Goal: Task Accomplishment & Management: Complete application form

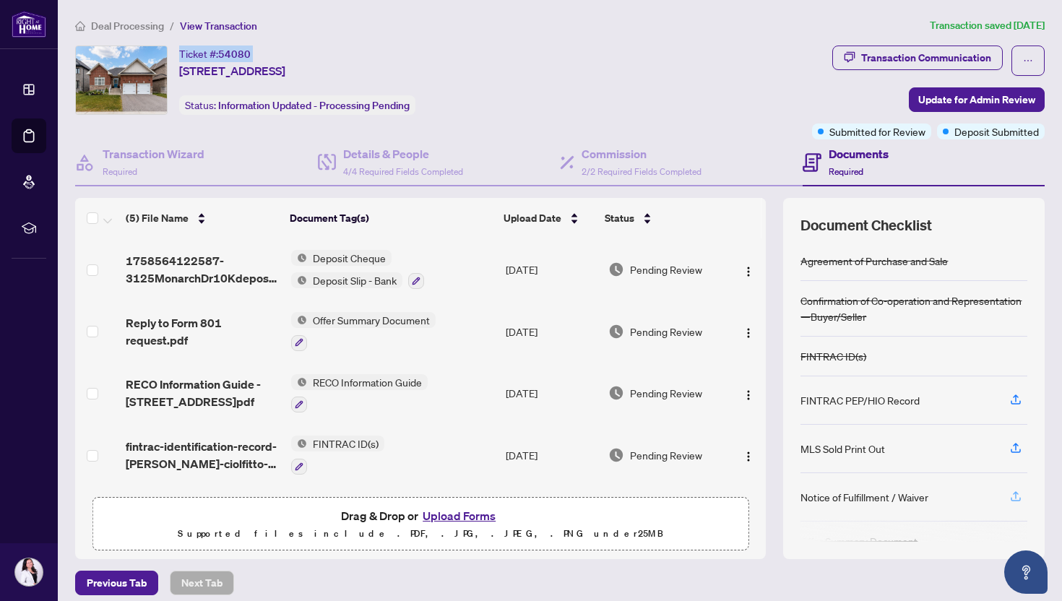
click at [1014, 486] on span "button" at bounding box center [1015, 497] width 13 height 23
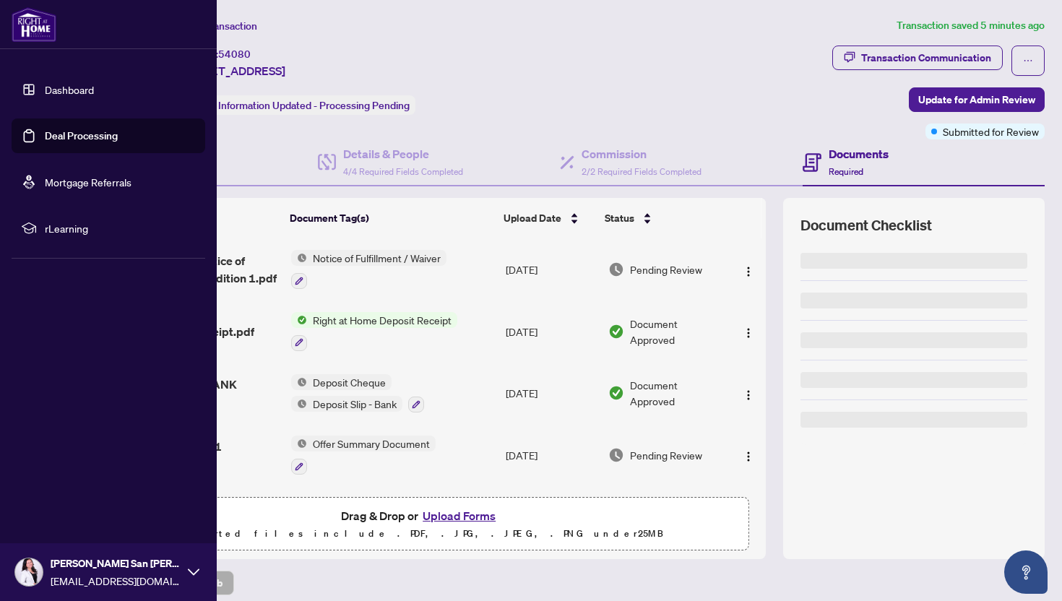
click at [83, 92] on link "Dashboard" at bounding box center [69, 89] width 49 height 13
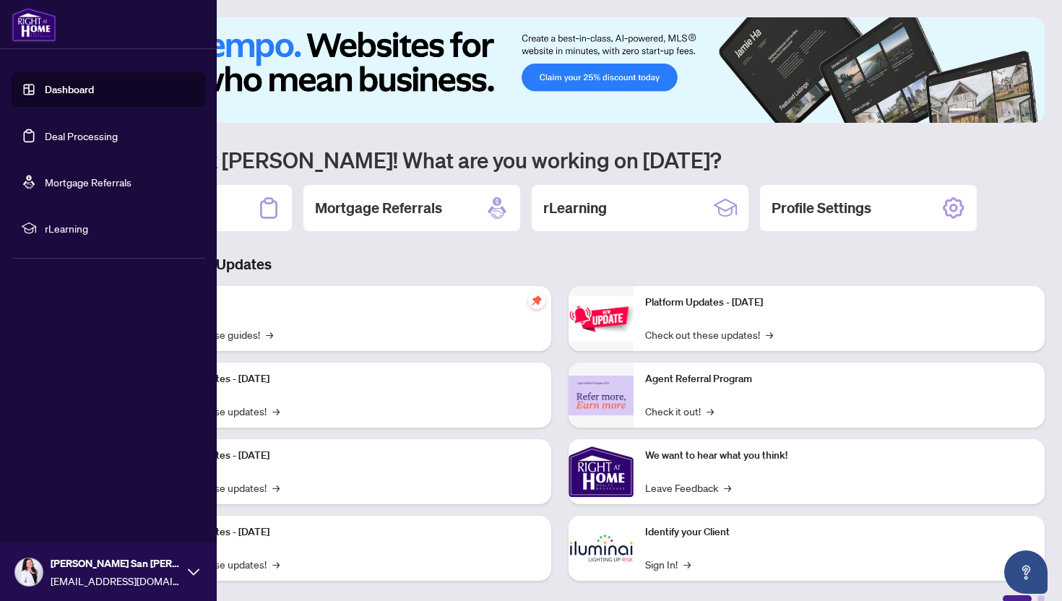
click at [48, 139] on link "Deal Processing" at bounding box center [81, 135] width 73 height 13
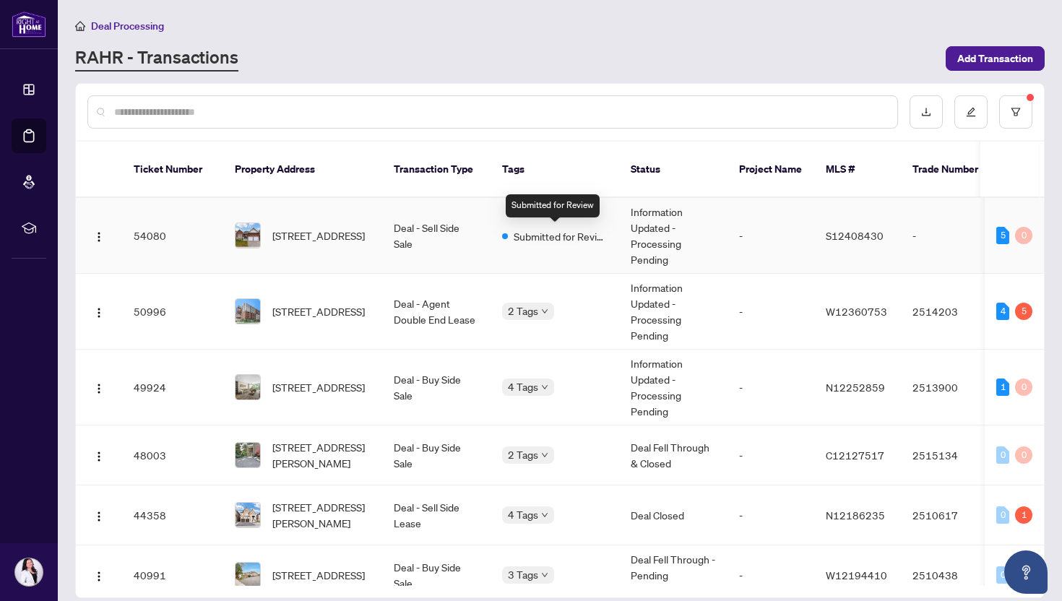
click at [599, 241] on span "Submitted for Review" at bounding box center [561, 236] width 94 height 16
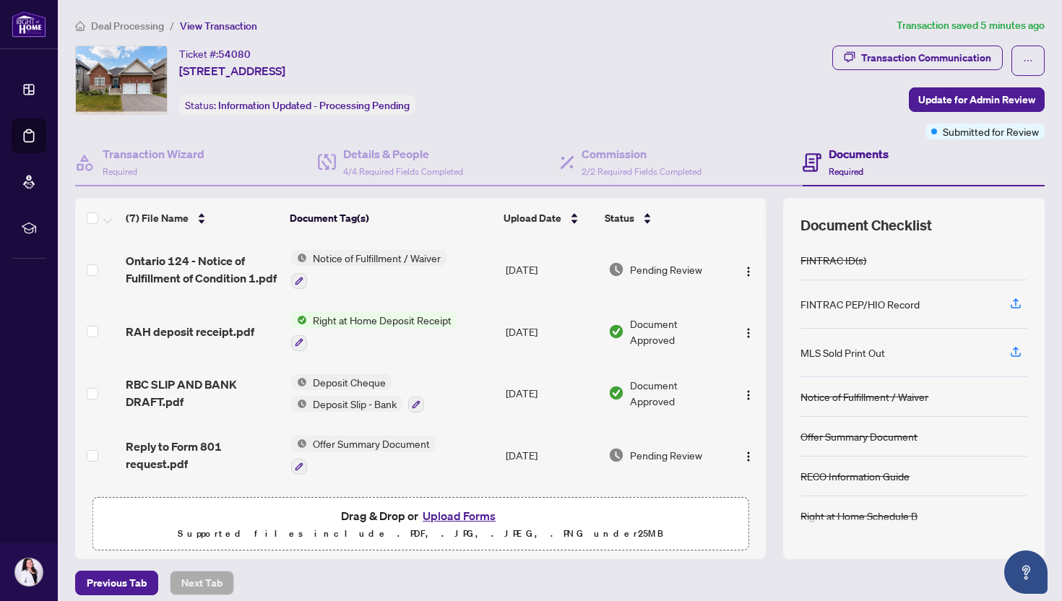
scroll to position [181, 0]
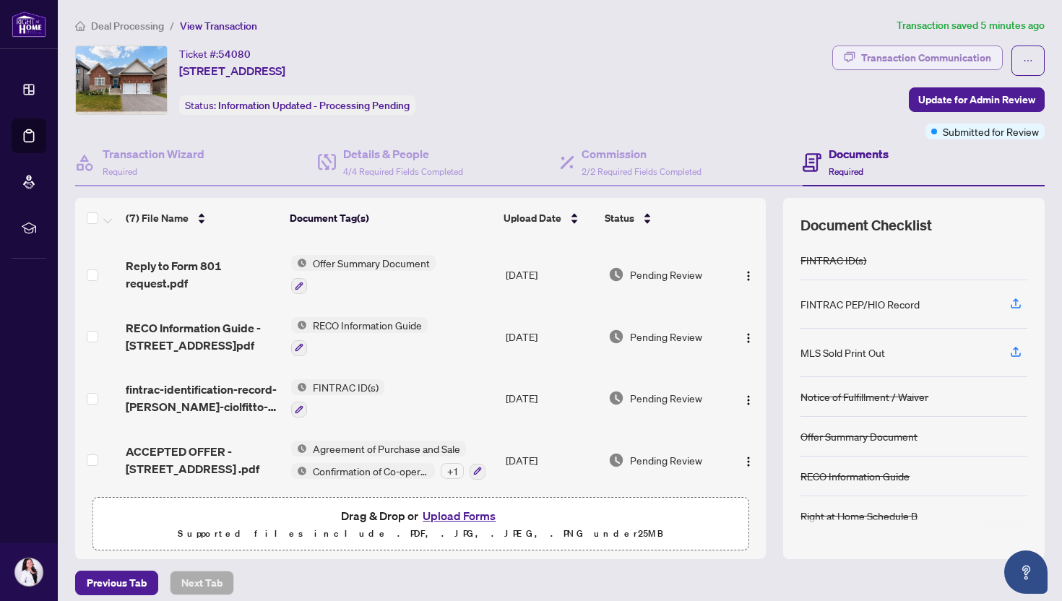
click at [965, 49] on div "Transaction Communication" at bounding box center [926, 57] width 130 height 23
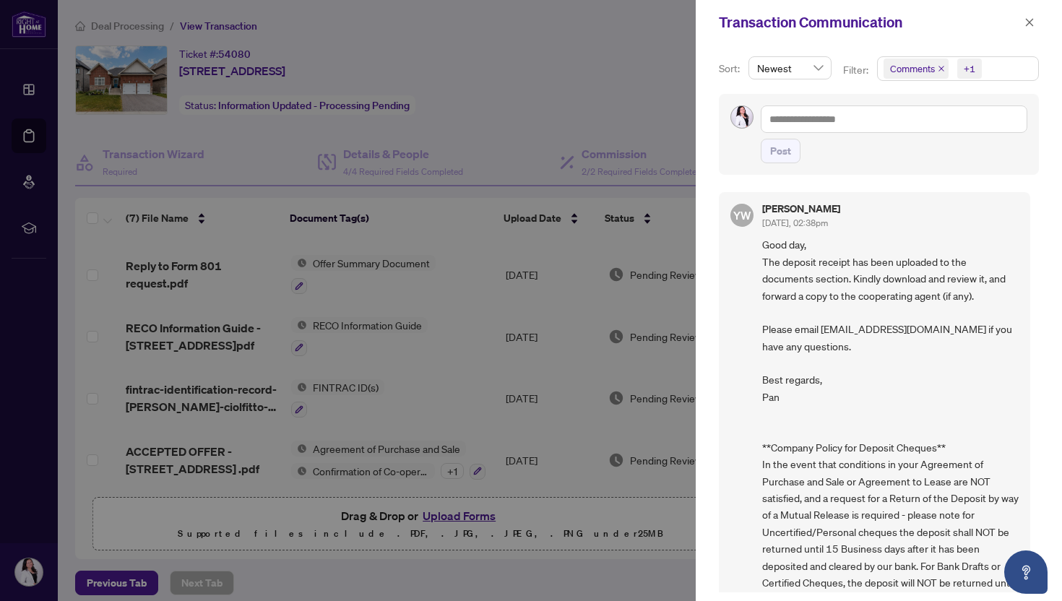
click at [996, 70] on span "Comments +1" at bounding box center [958, 68] width 160 height 23
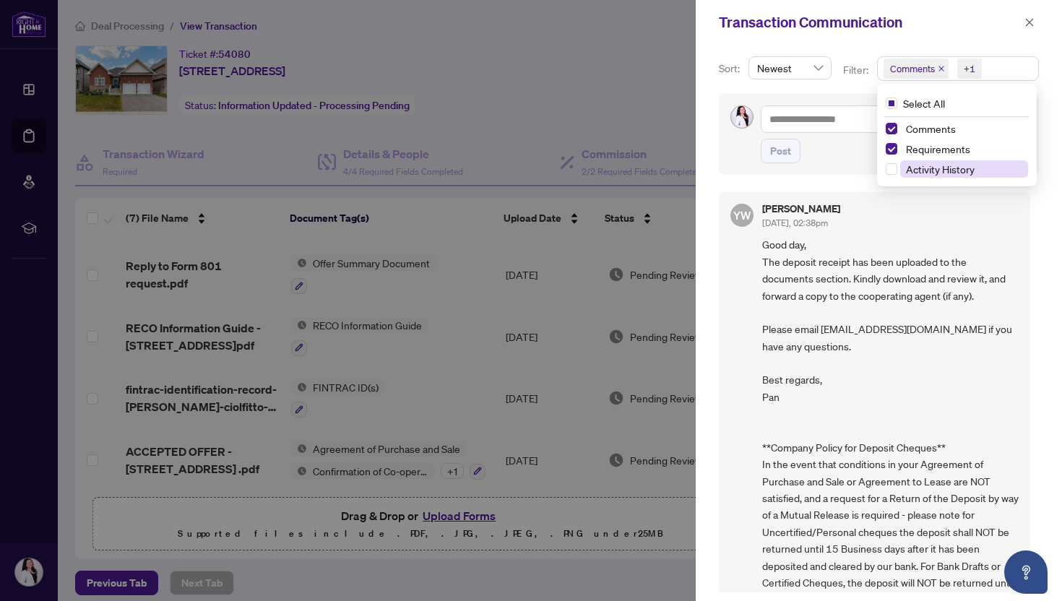
click at [941, 167] on span "Activity History" at bounding box center [940, 169] width 69 height 13
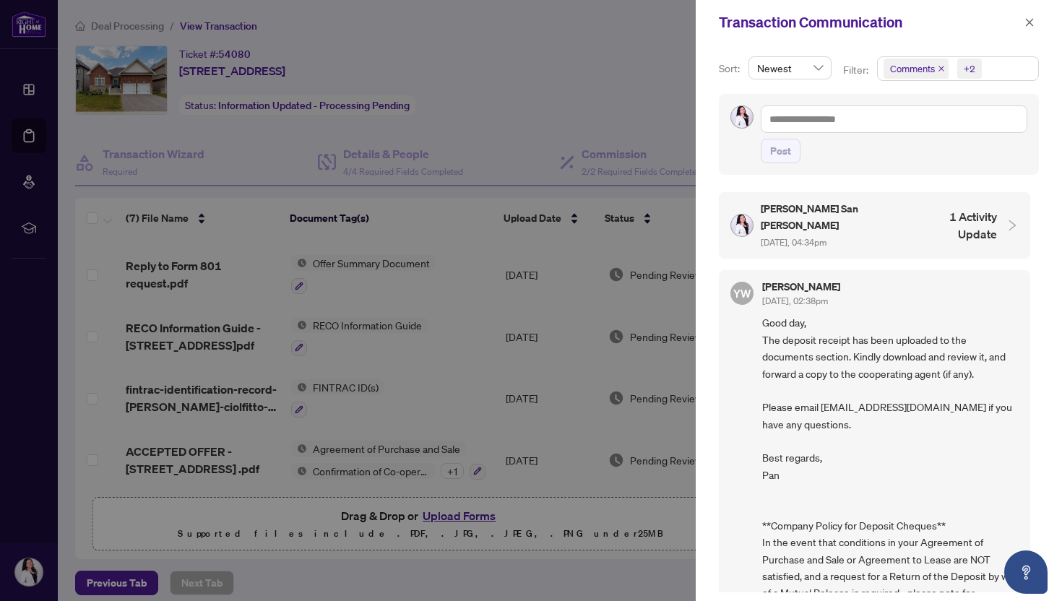
click at [997, 217] on div at bounding box center [1008, 225] width 22 height 16
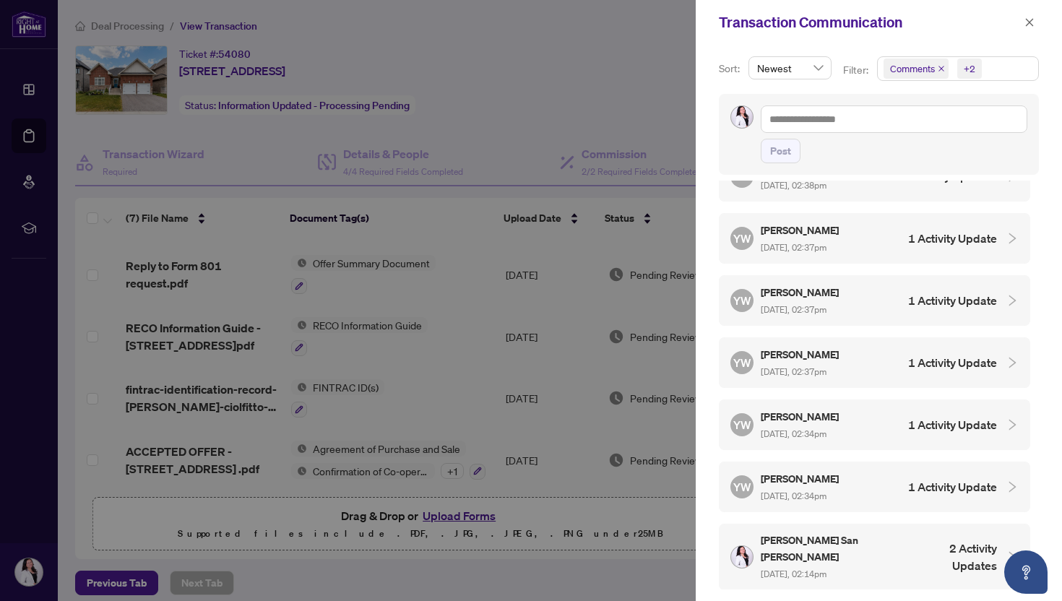
scroll to position [705, 0]
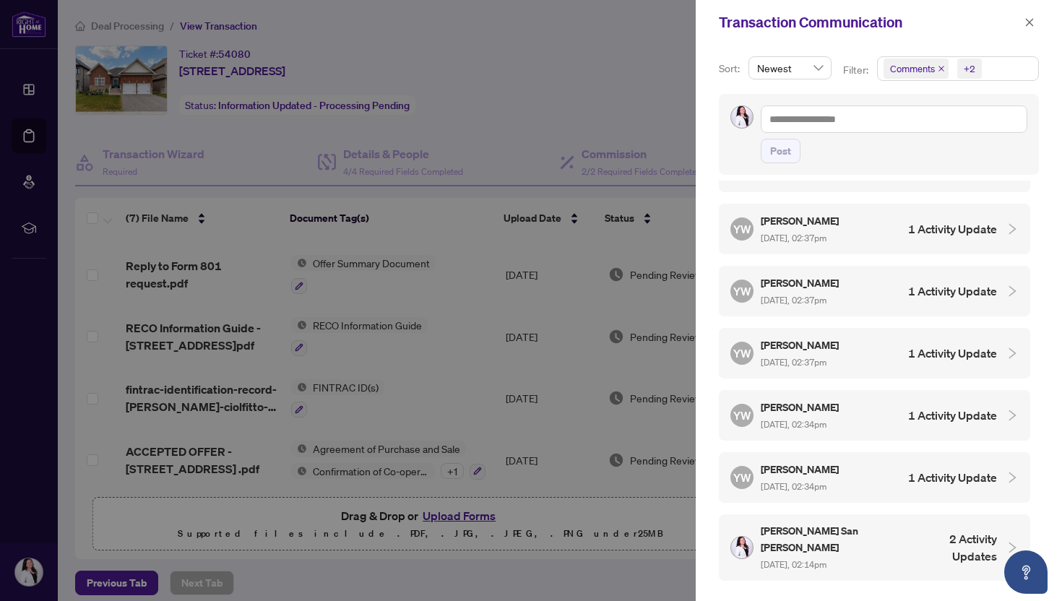
click at [954, 469] on h4 "1 Activity Update" at bounding box center [952, 477] width 89 height 17
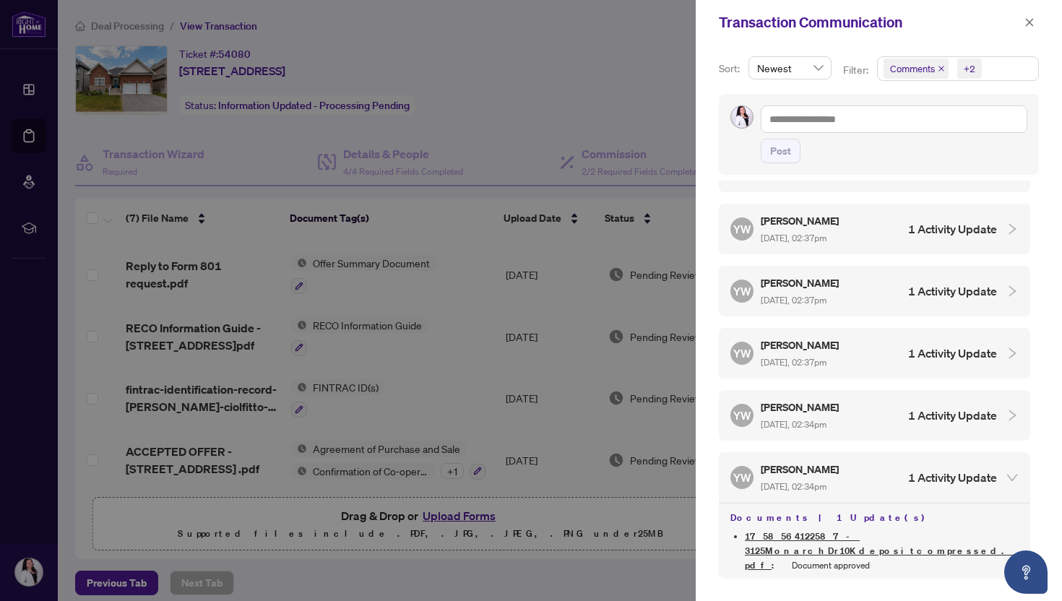
click at [978, 407] on h4 "1 Activity Update" at bounding box center [952, 415] width 89 height 17
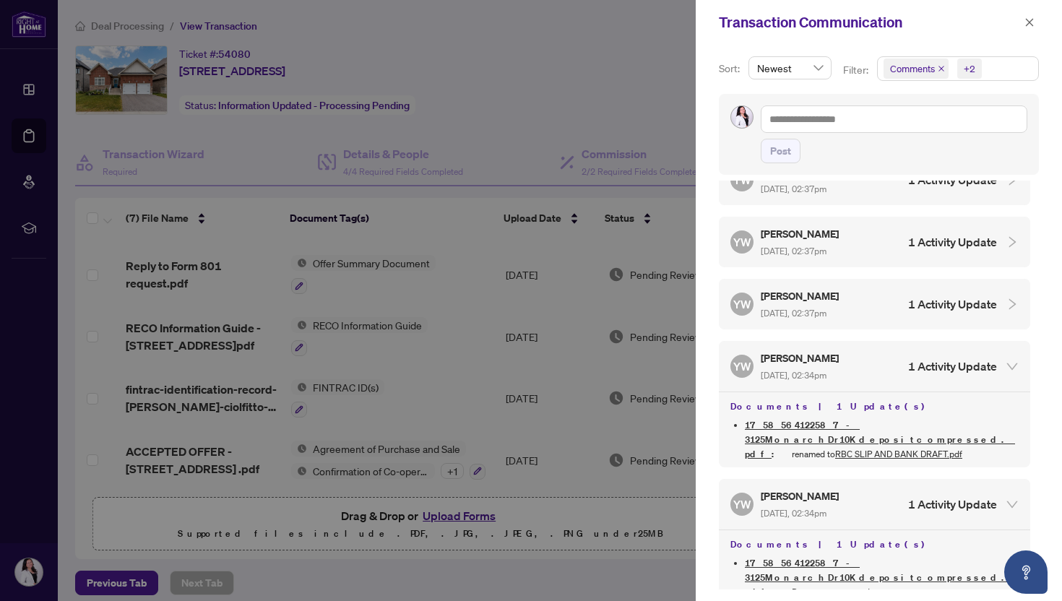
scroll to position [725, 0]
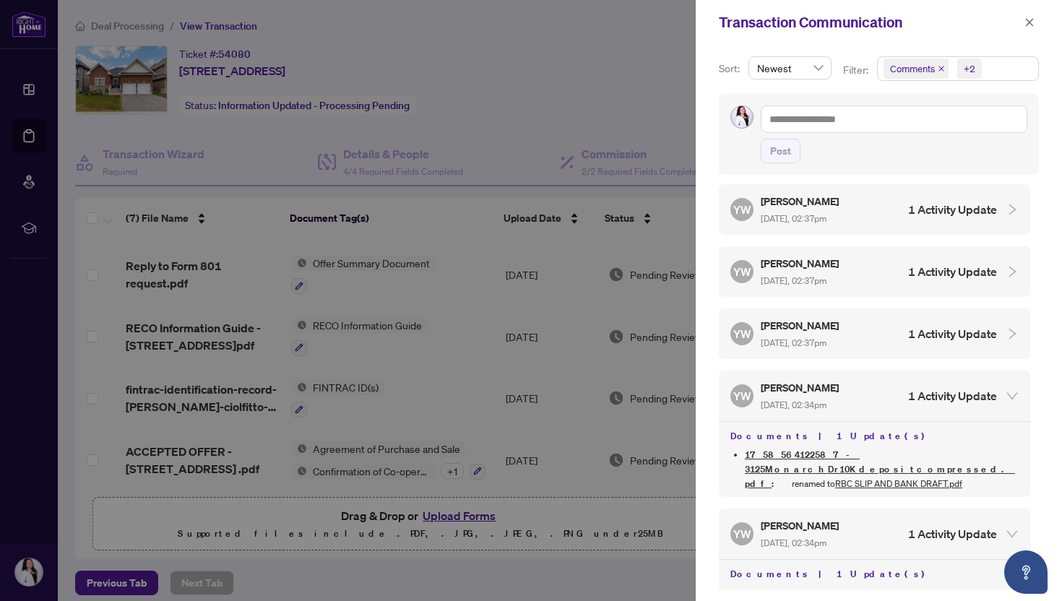
click at [997, 326] on div at bounding box center [1008, 334] width 22 height 16
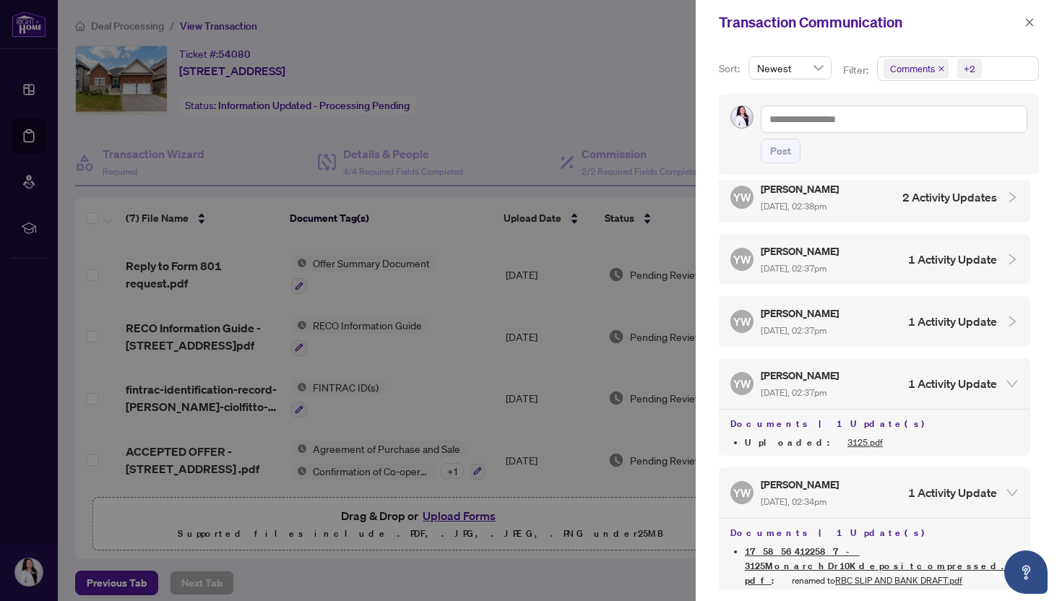
scroll to position [673, 0]
click at [991, 298] on div "YW YuPan Wang Sep/24/2025, 02:37pm 1 Activity Update" at bounding box center [874, 323] width 311 height 51
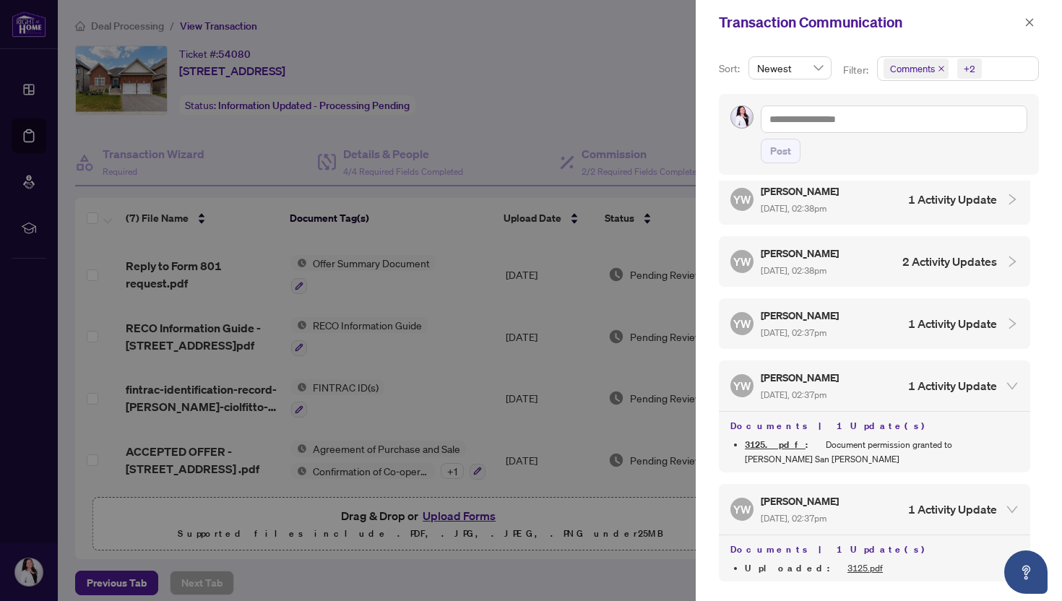
scroll to position [609, 0]
click at [982, 316] on h4 "1 Activity Update" at bounding box center [952, 324] width 89 height 17
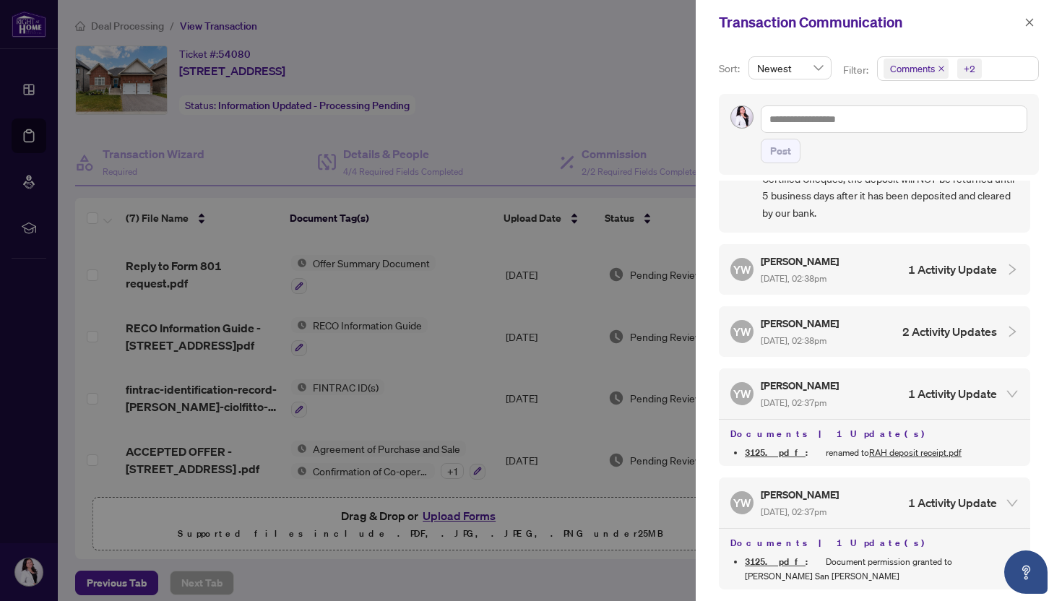
scroll to position [538, 0]
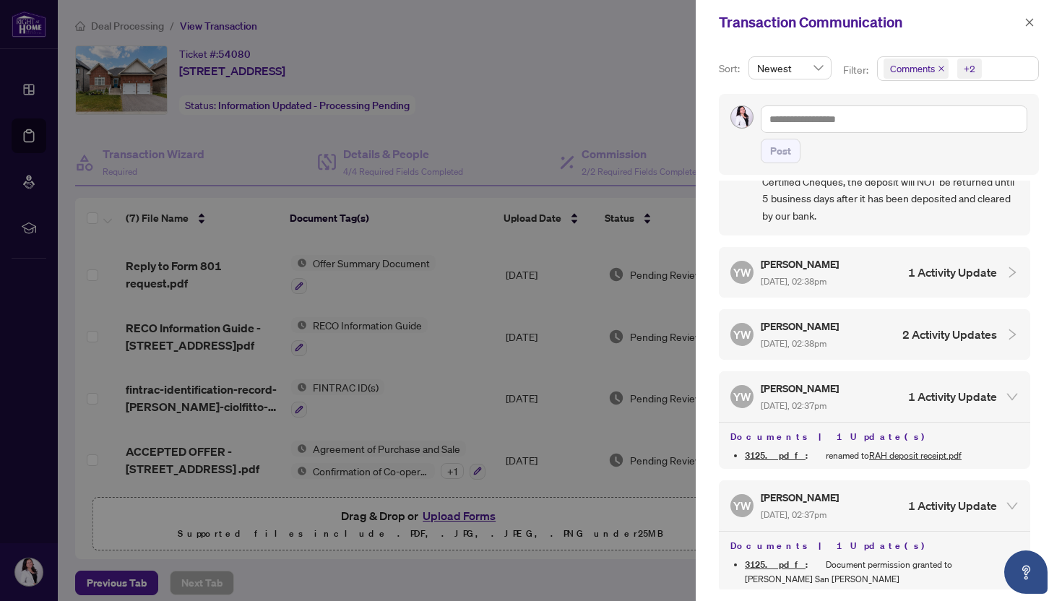
click at [978, 326] on h4 "2 Activity Updates" at bounding box center [949, 334] width 95 height 17
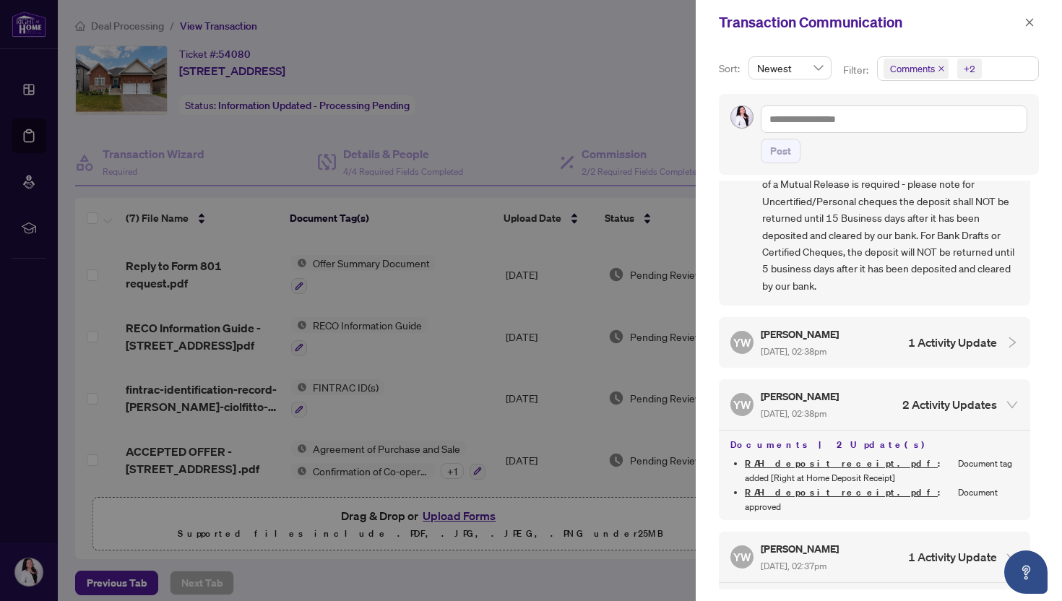
scroll to position [451, 0]
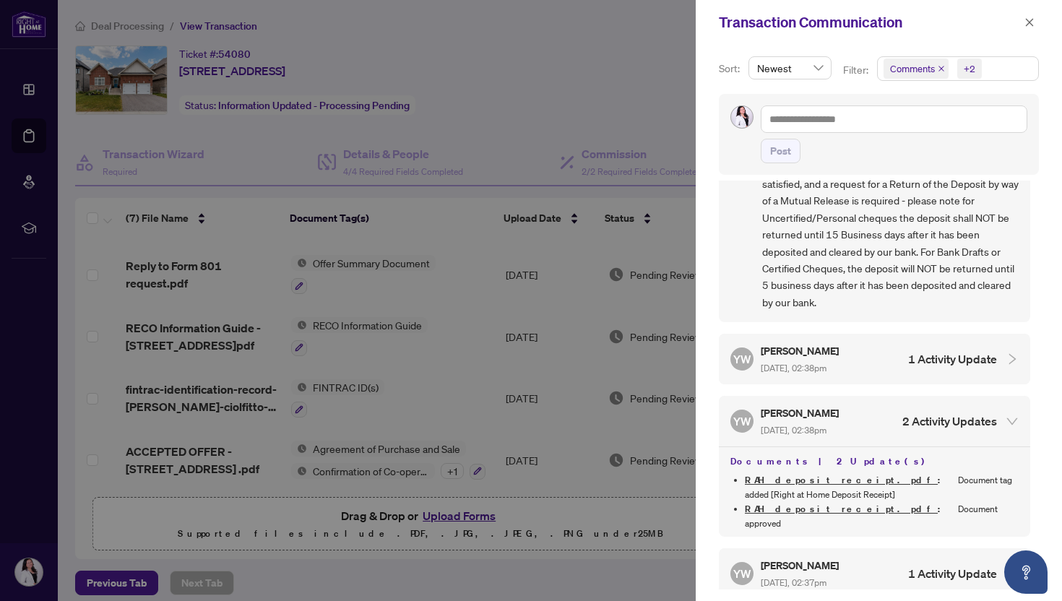
click at [966, 350] on h4 "1 Activity Update" at bounding box center [952, 358] width 89 height 17
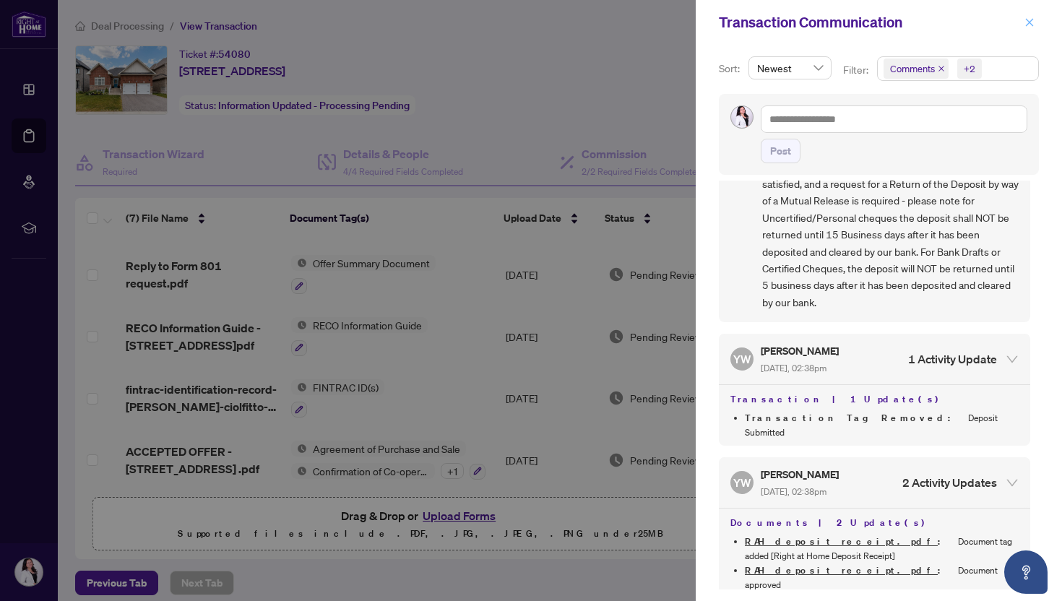
click at [1035, 20] on button "button" at bounding box center [1029, 22] width 19 height 17
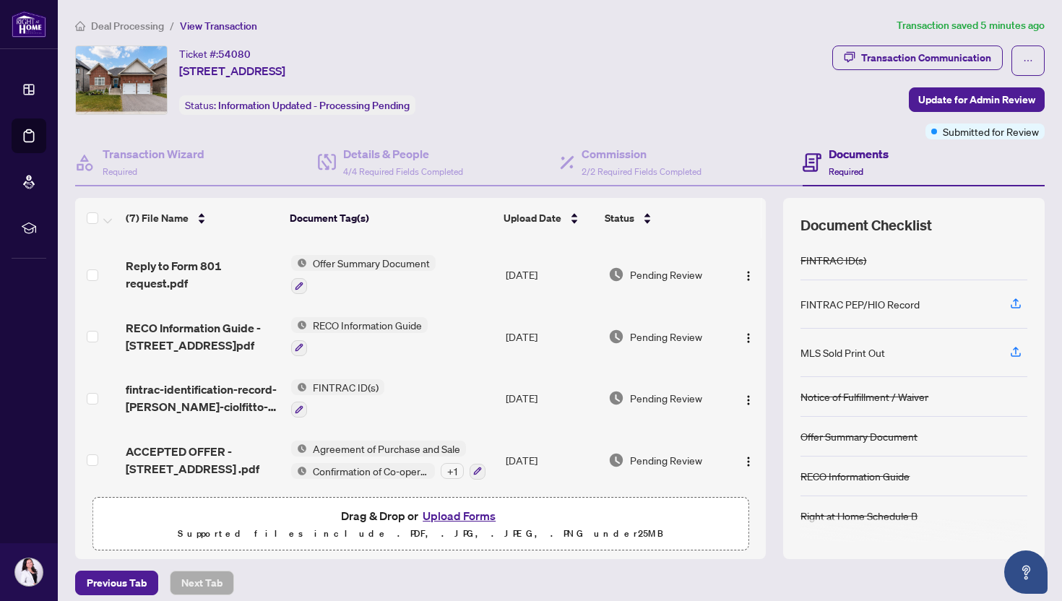
scroll to position [0, 0]
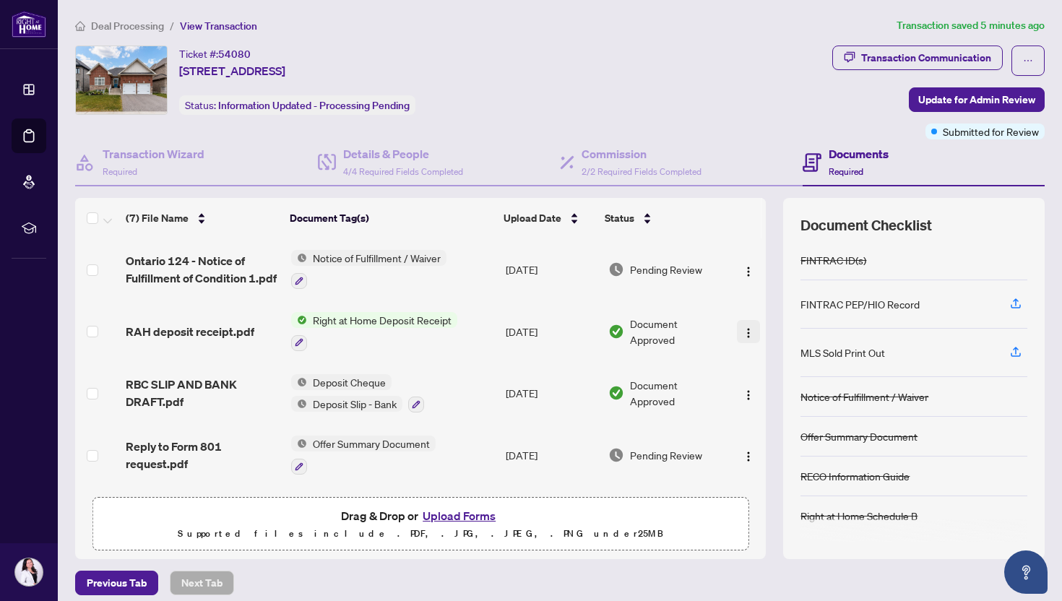
click at [746, 327] on img "button" at bounding box center [749, 333] width 12 height 12
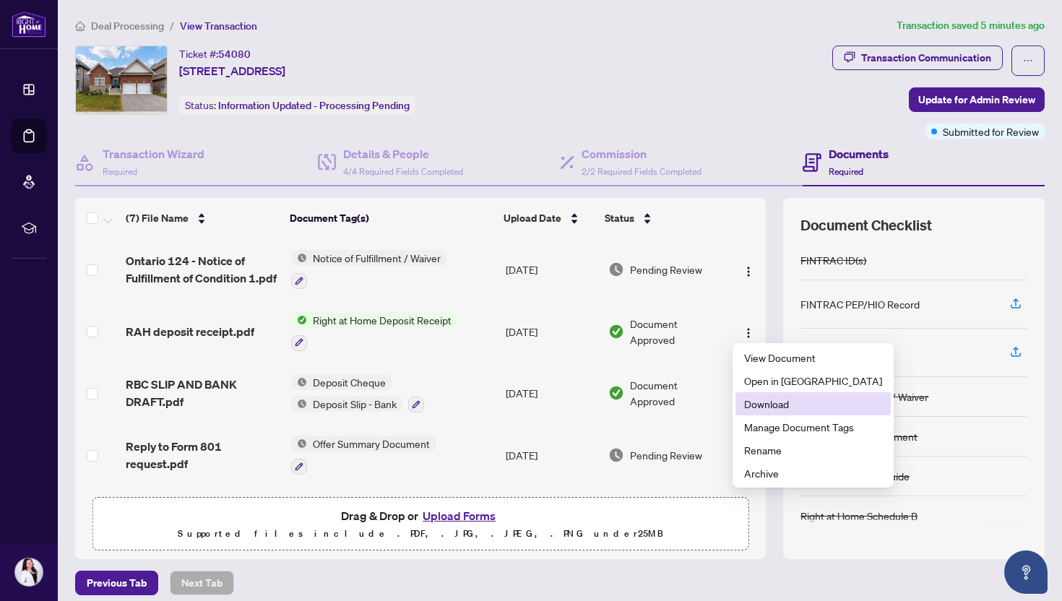
click at [746, 402] on span "Download" at bounding box center [813, 404] width 138 height 16
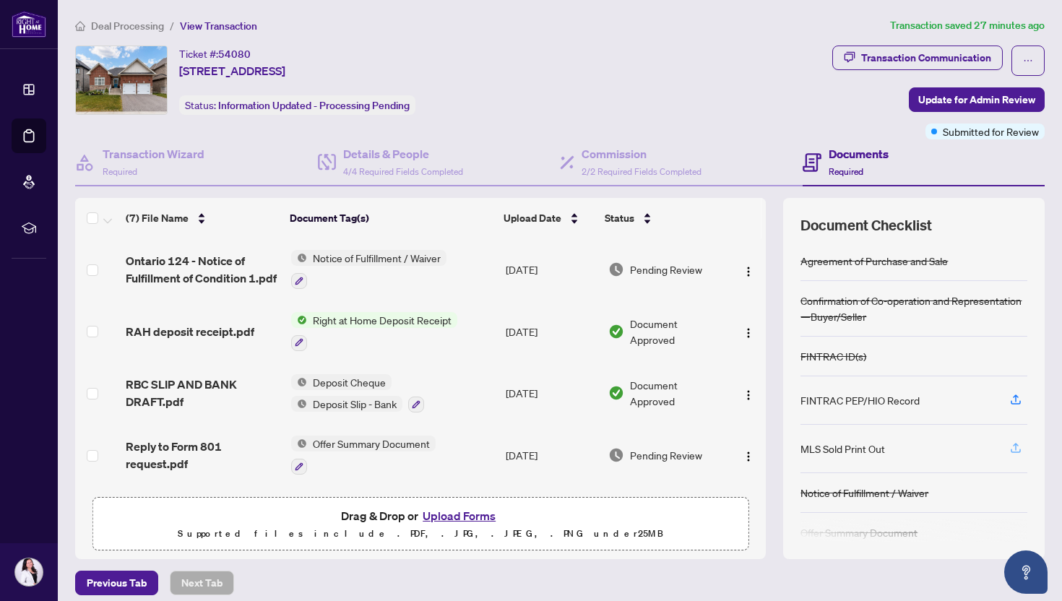
click at [1010, 438] on span "button" at bounding box center [1015, 448] width 13 height 23
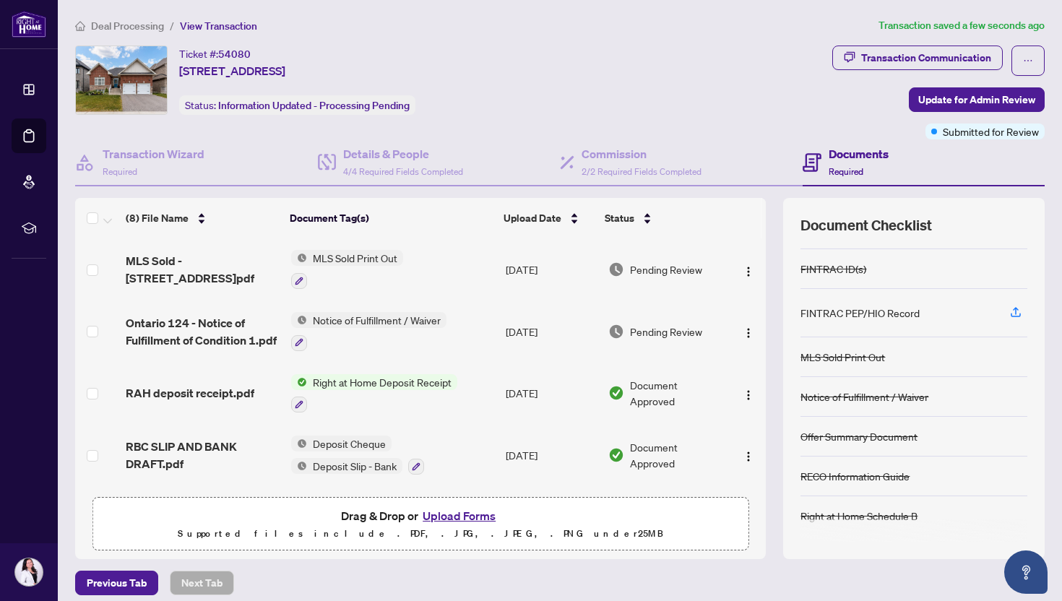
scroll to position [9, 0]
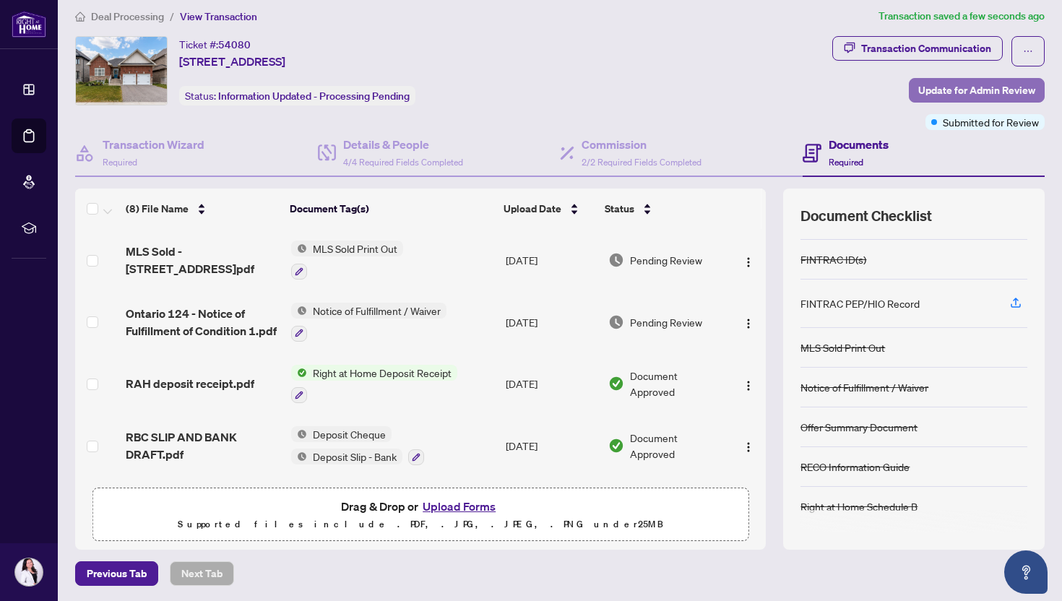
click at [994, 89] on span "Update for Admin Review" at bounding box center [976, 90] width 117 height 23
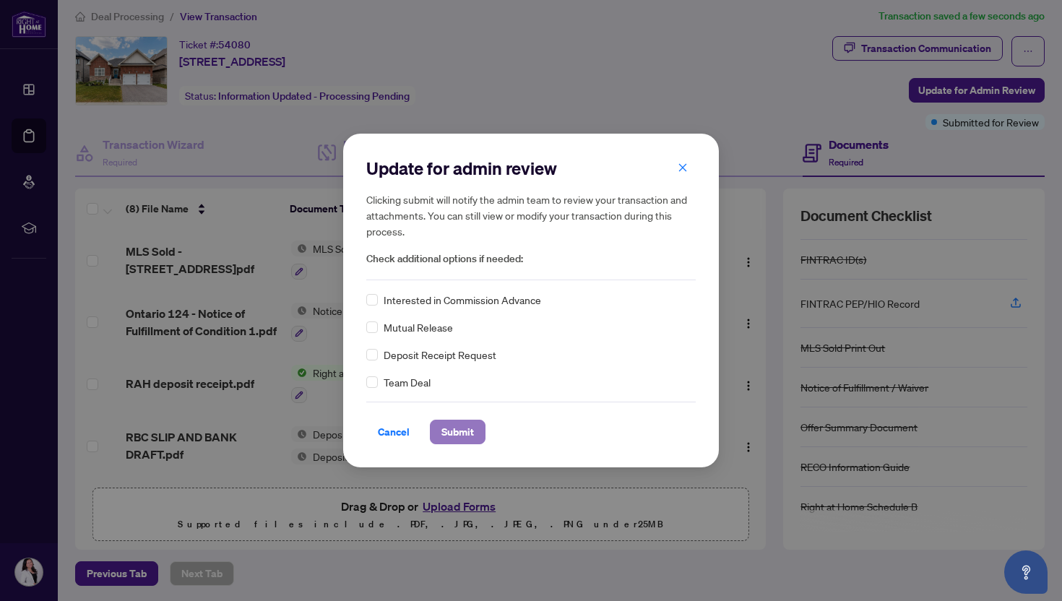
click at [453, 436] on span "Submit" at bounding box center [457, 432] width 33 height 23
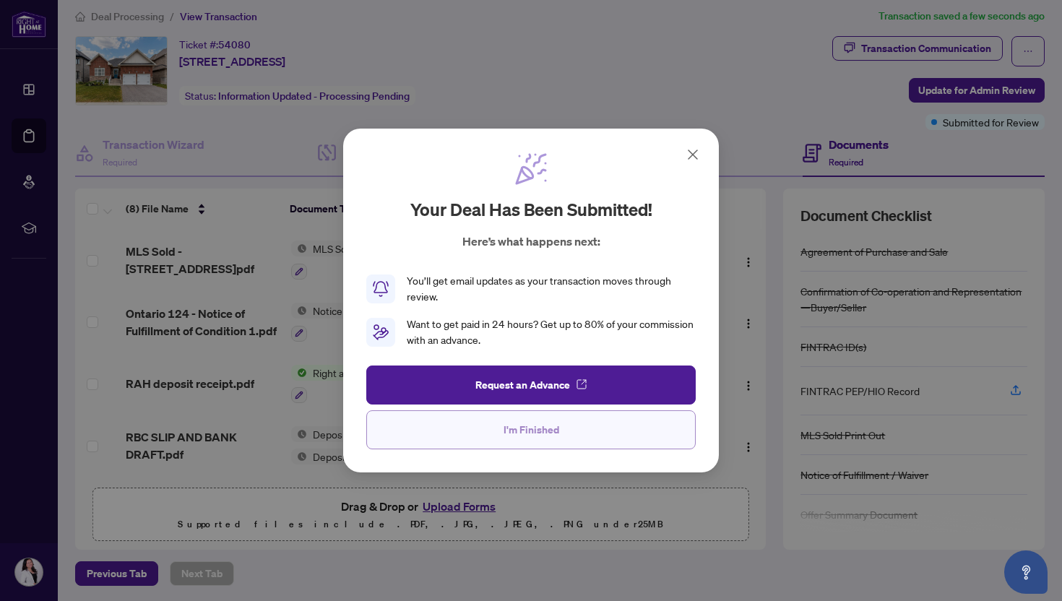
click at [484, 436] on button "I'm Finished" at bounding box center [530, 429] width 329 height 39
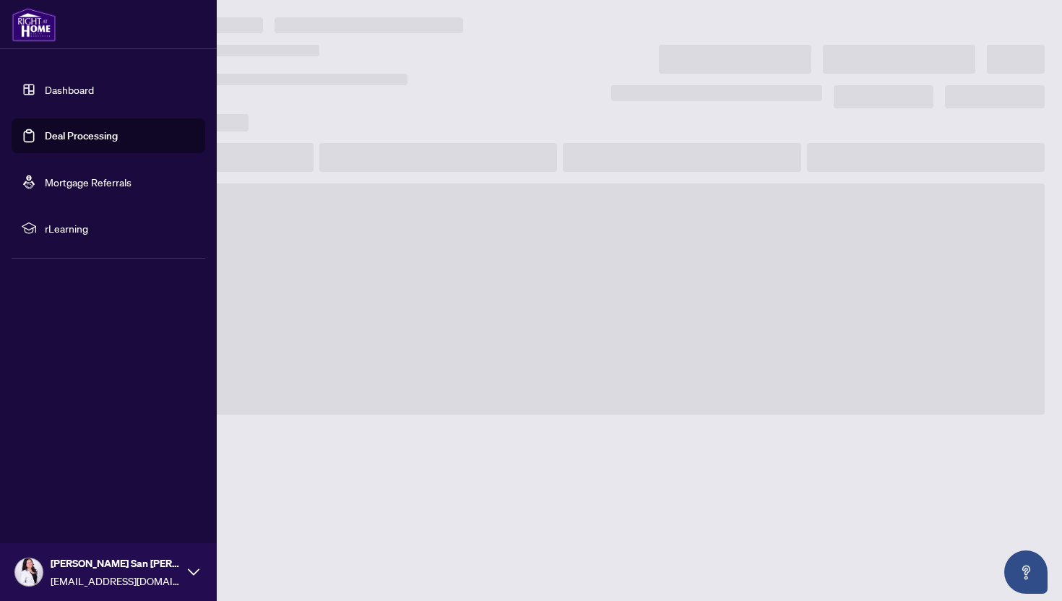
click at [45, 88] on link "Dashboard" at bounding box center [69, 89] width 49 height 13
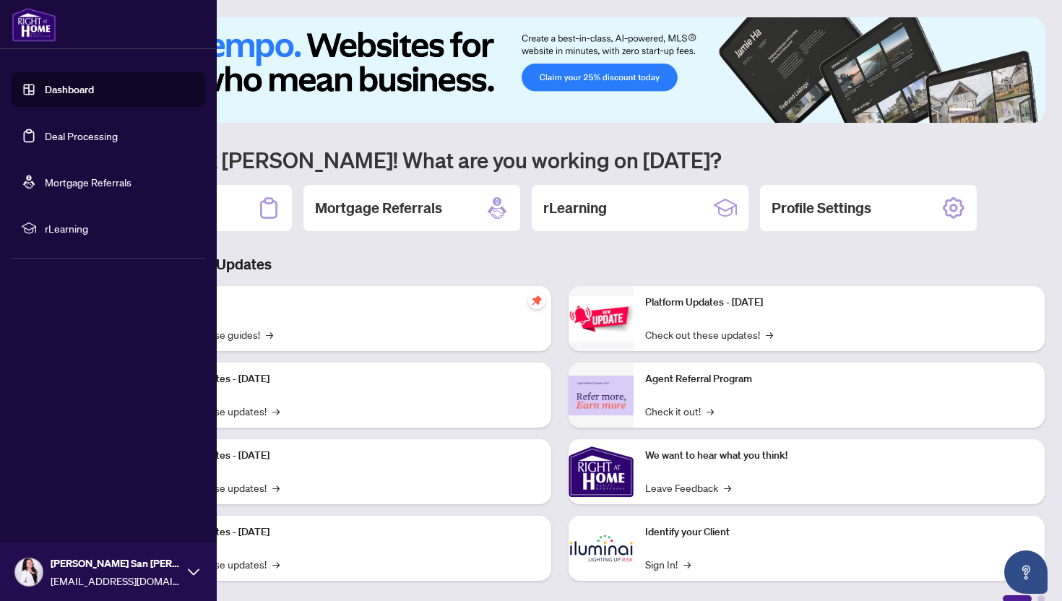
click at [94, 88] on link "Dashboard" at bounding box center [69, 89] width 49 height 13
click at [91, 139] on link "Deal Processing" at bounding box center [81, 135] width 73 height 13
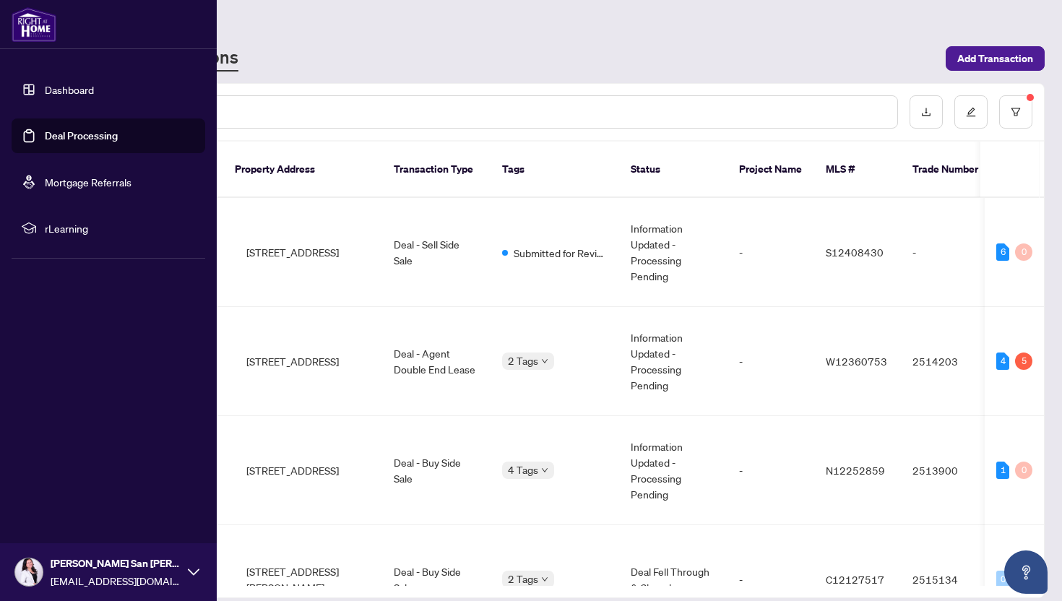
click at [94, 95] on link "Dashboard" at bounding box center [69, 89] width 49 height 13
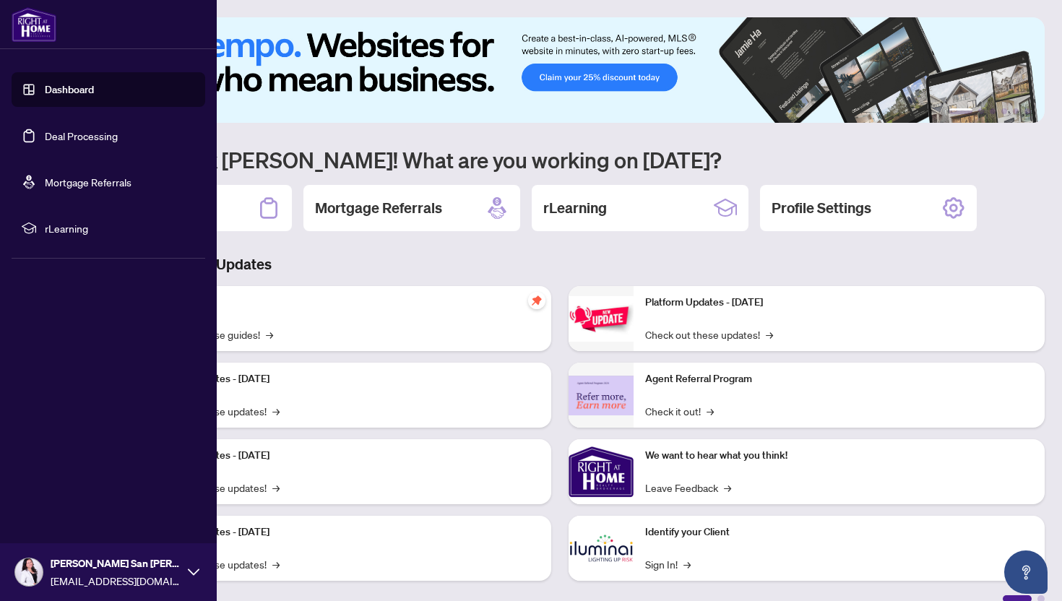
click at [95, 136] on link "Deal Processing" at bounding box center [81, 135] width 73 height 13
